Goal: Information Seeking & Learning: Learn about a topic

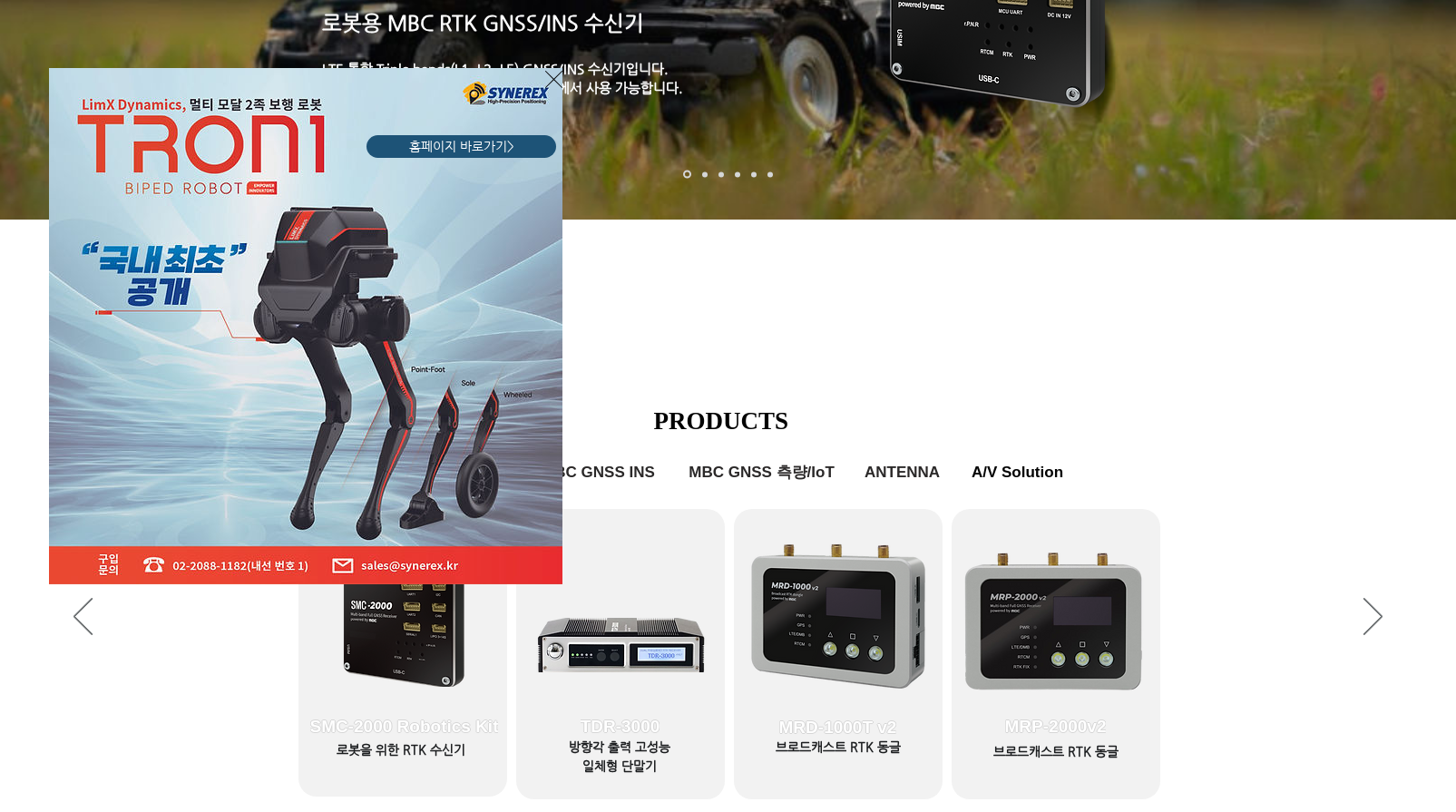
click at [550, 78] on icon "사이트로 돌아가기" at bounding box center [553, 79] width 17 height 23
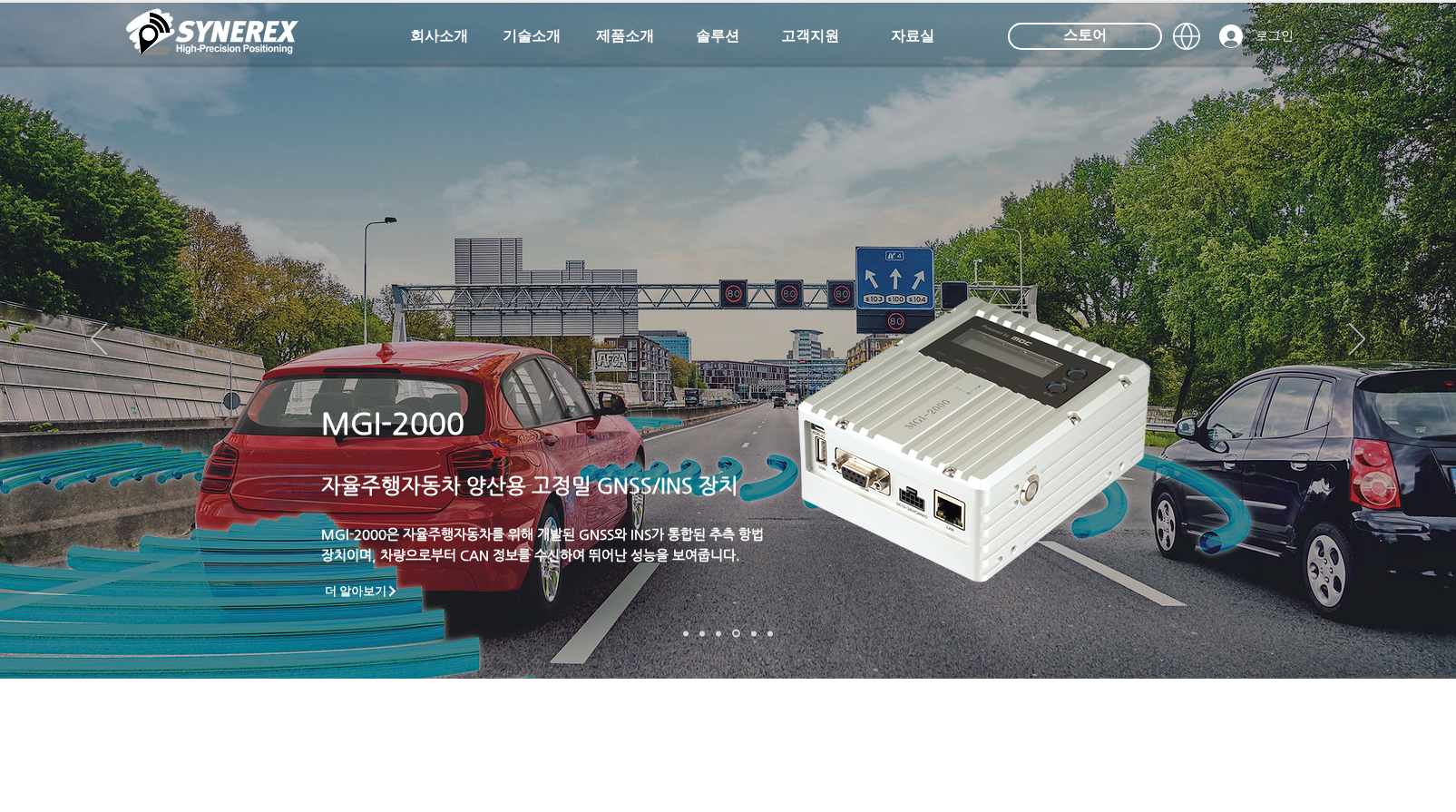
click at [225, 34] on img at bounding box center [212, 32] width 173 height 55
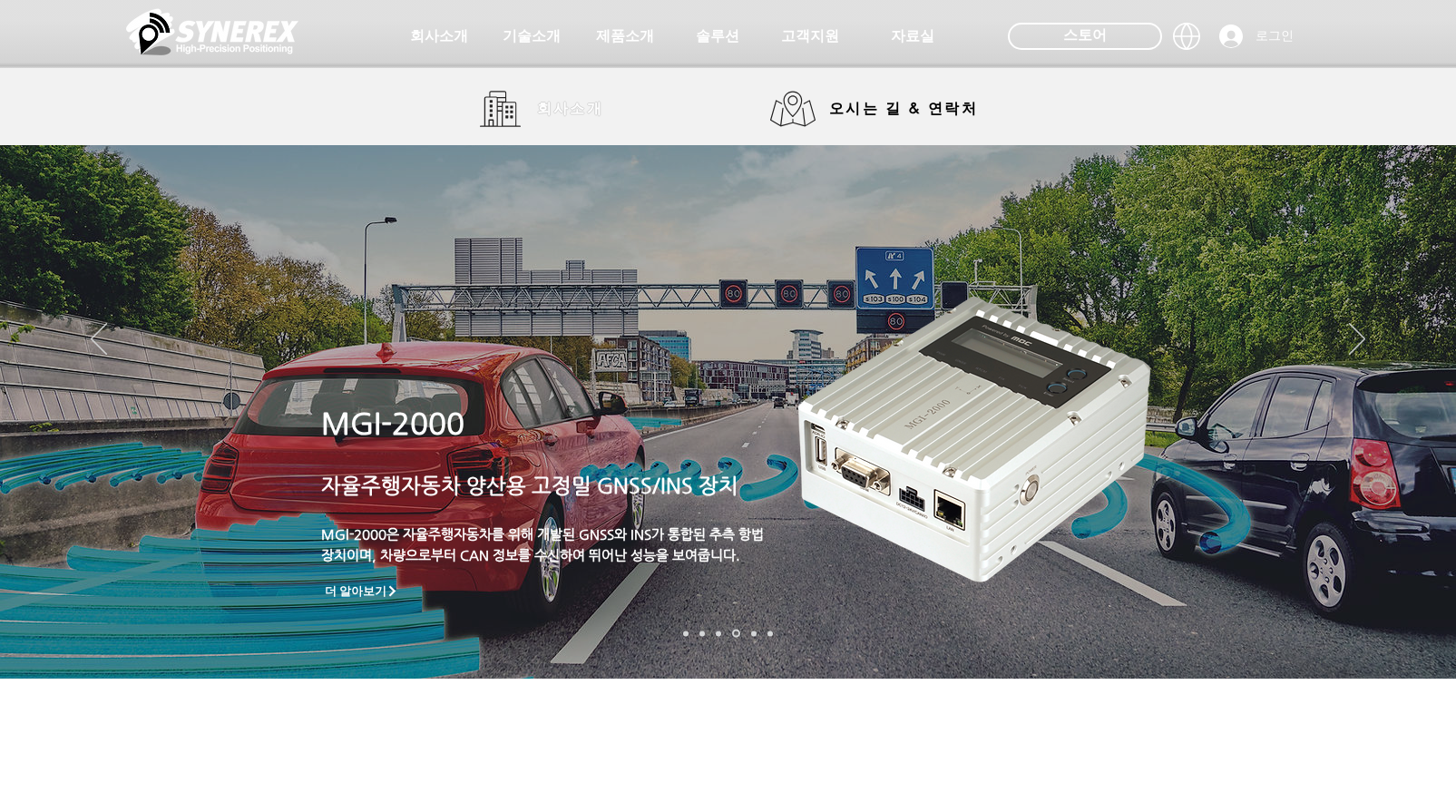
click at [576, 115] on span "회사소개" at bounding box center [571, 109] width 68 height 19
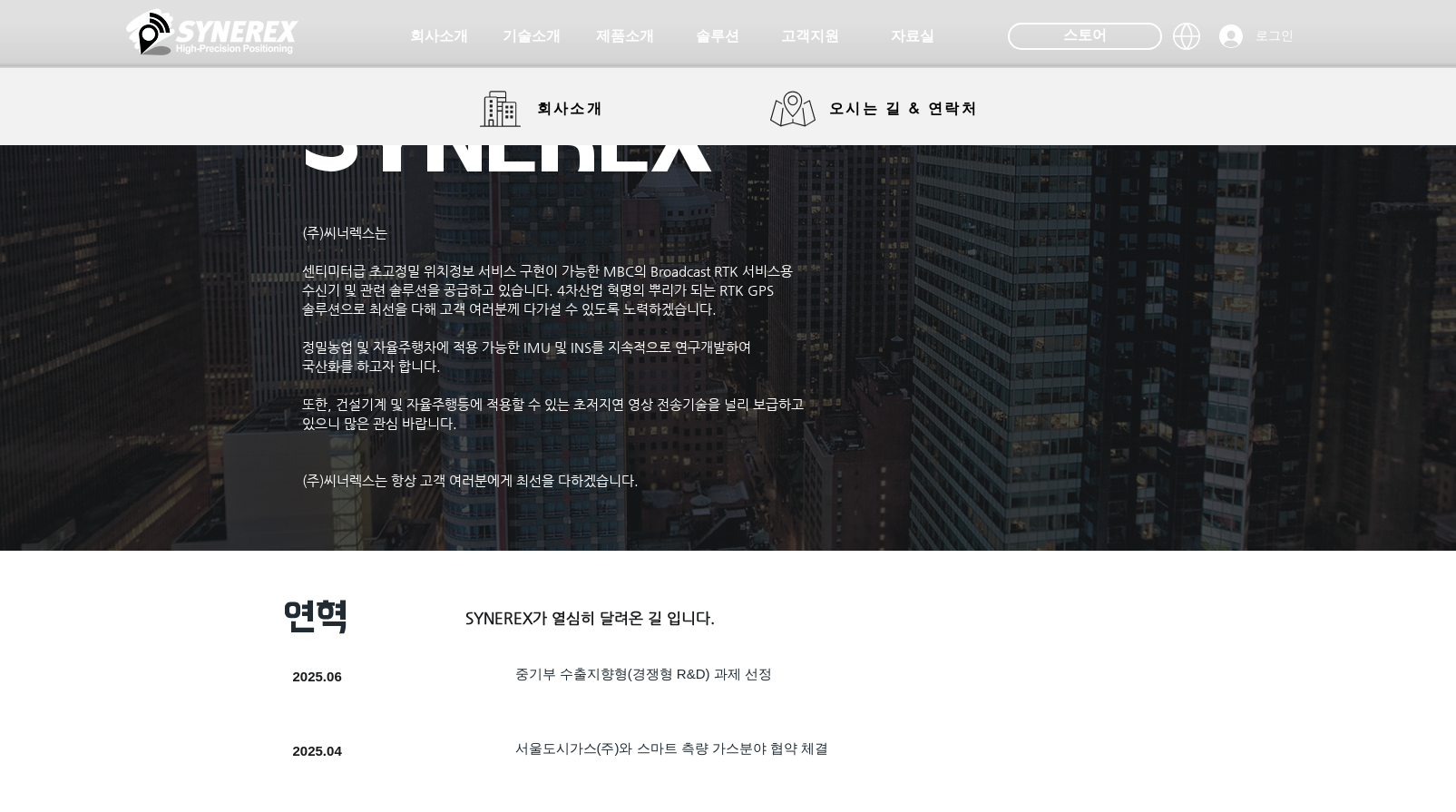
click at [297, 38] on img at bounding box center [212, 32] width 173 height 55
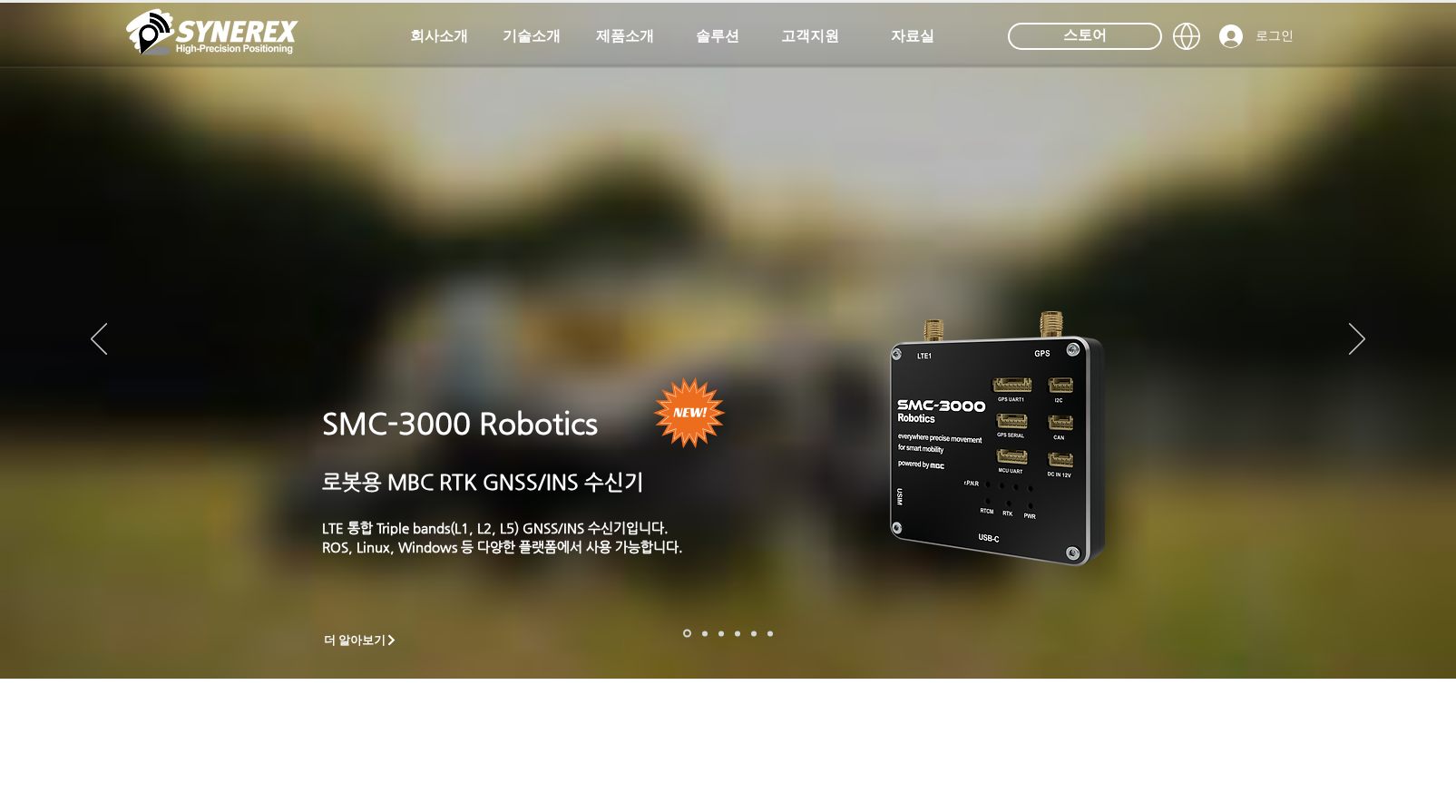
click at [237, 23] on img at bounding box center [212, 32] width 173 height 55
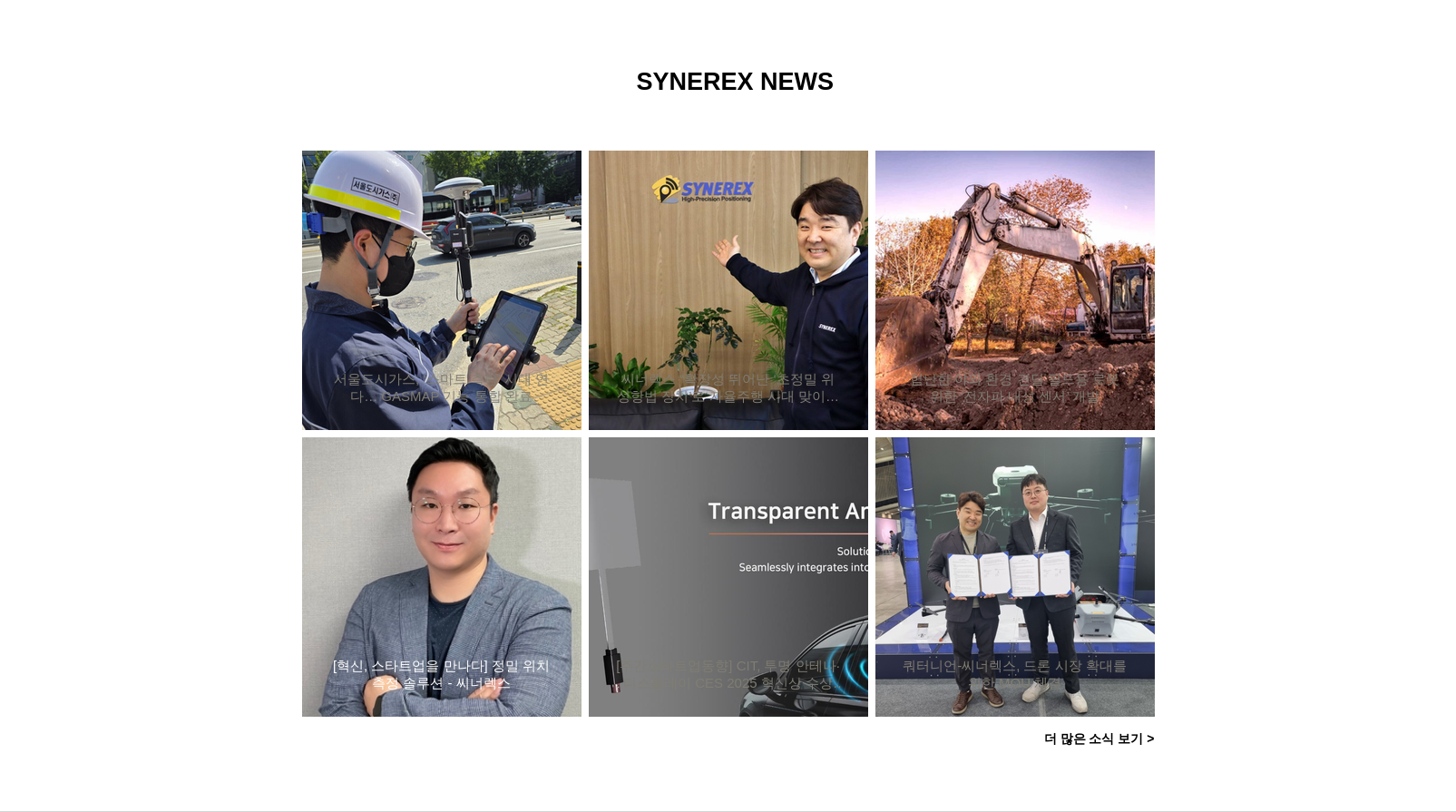
scroll to position [1360, 0]
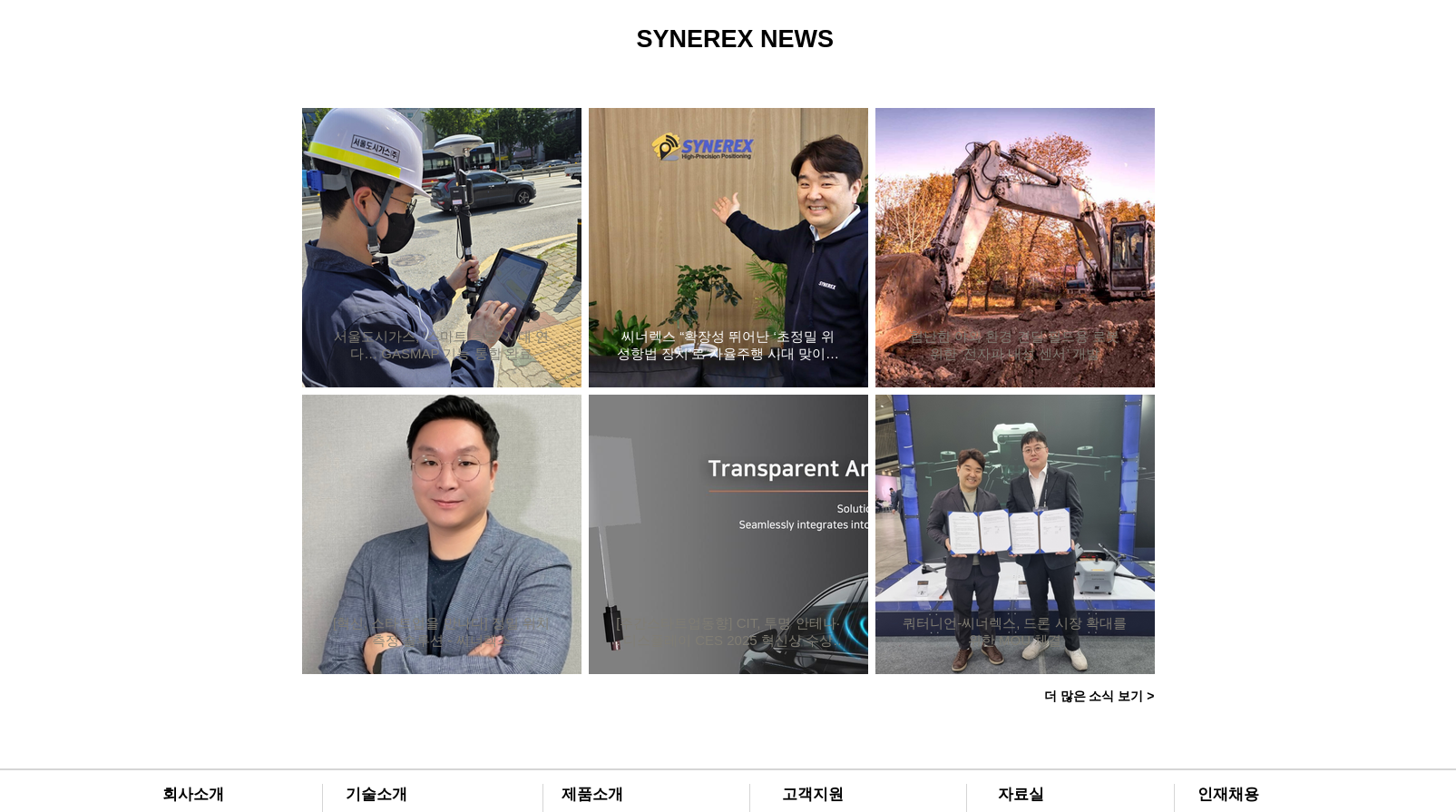
click at [756, 315] on div "씨너렉스 “확장성 뛰어난 ‘초정밀 위성항법 장치’로 자율주행 시대 맞이할 것”" at bounding box center [728, 247] width 230 height 235
click at [779, 340] on h2 "씨너렉스 “확장성 뛰어난 ‘초정밀 위성항법 장치’로 자율주행 시대 맞이할 것”" at bounding box center [728, 346] width 225 height 35
click at [464, 630] on h2 "[혁신, 스타트업을 만나다] 정밀 위치측정 솔루션 - 씨너렉스" at bounding box center [442, 632] width 225 height 35
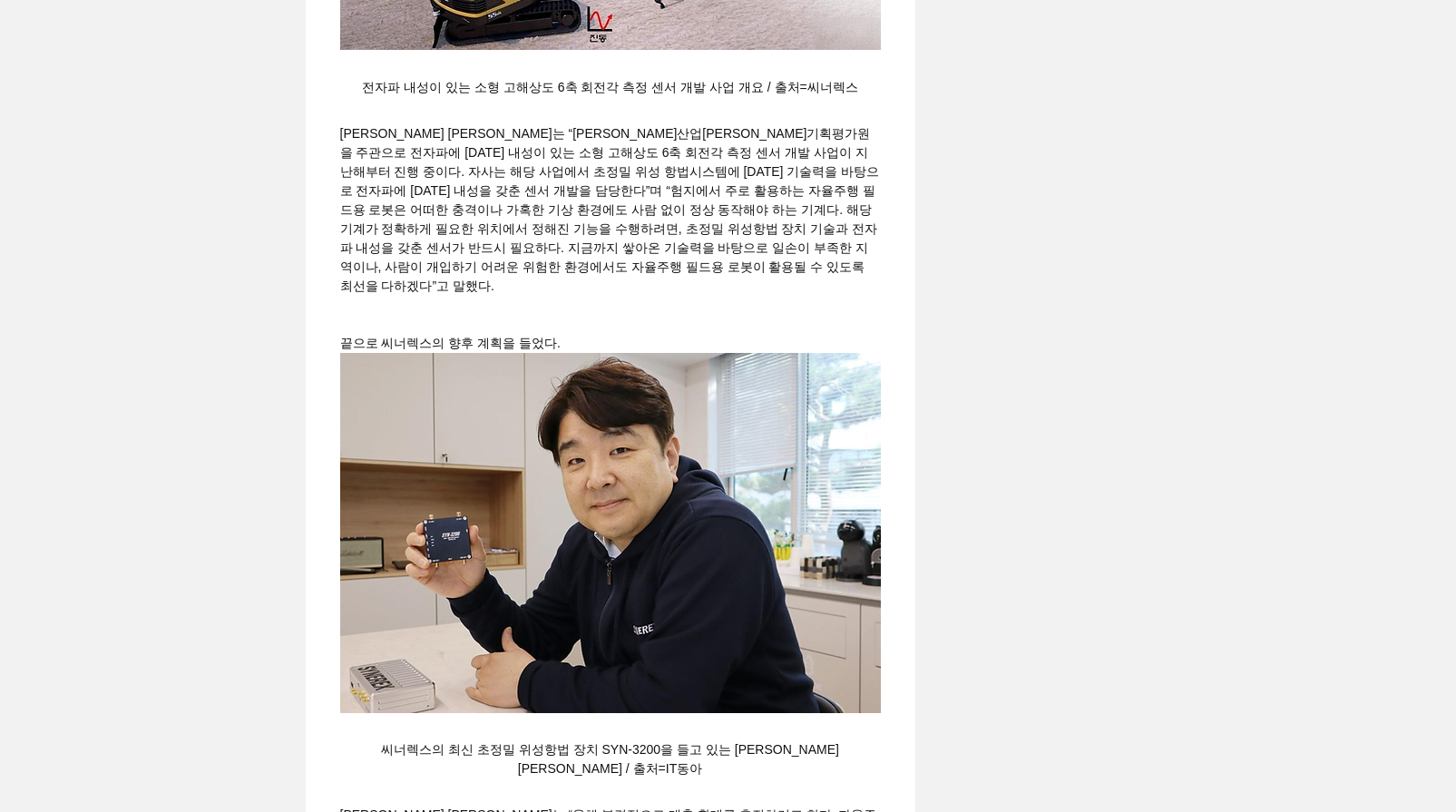
scroll to position [3899, 0]
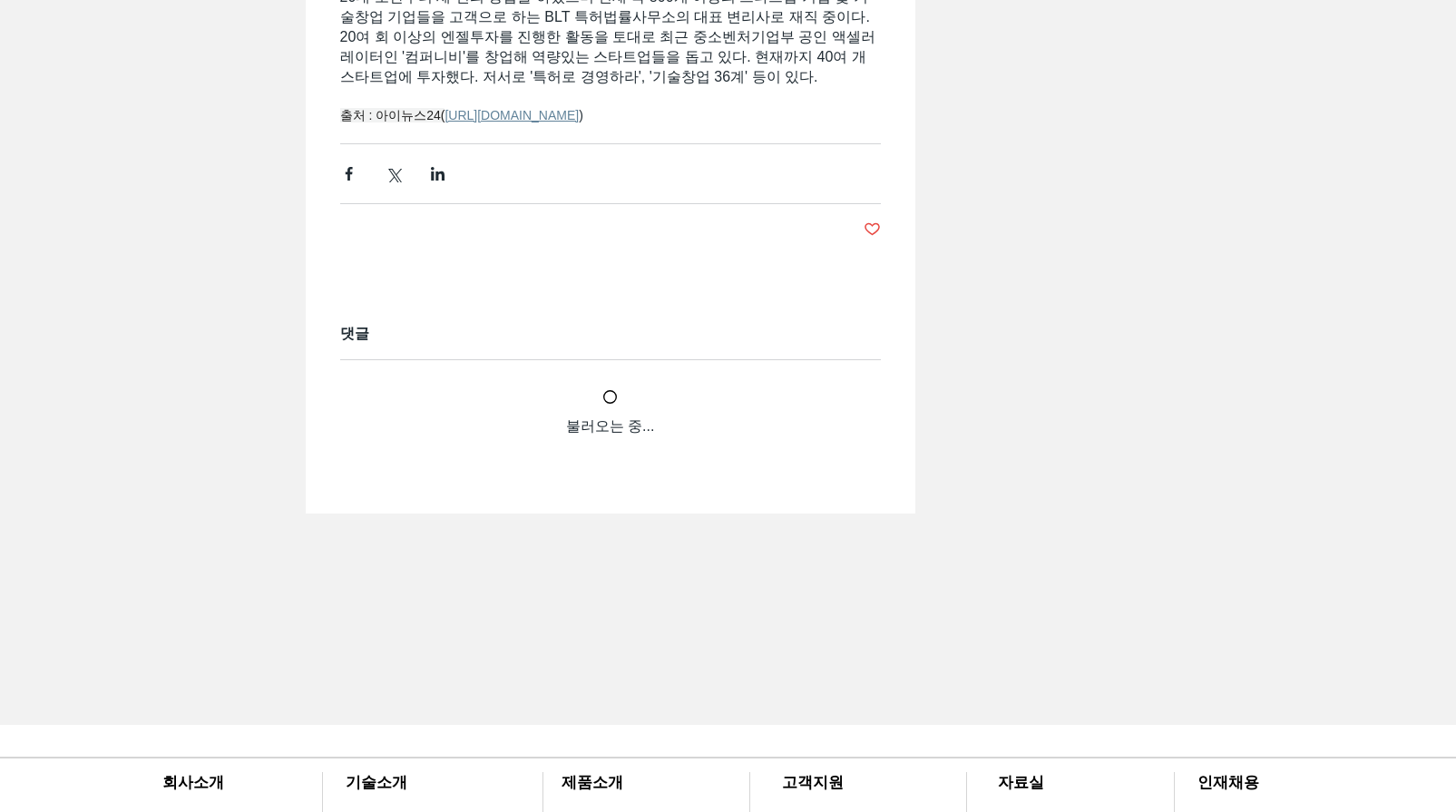
scroll to position [4263, 0]
